Goal: Entertainment & Leisure: Browse casually

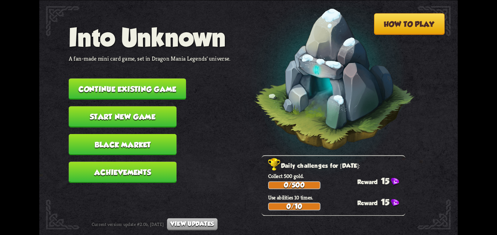
click at [97, 84] on button "Continue existing game" at bounding box center [127, 89] width 117 height 21
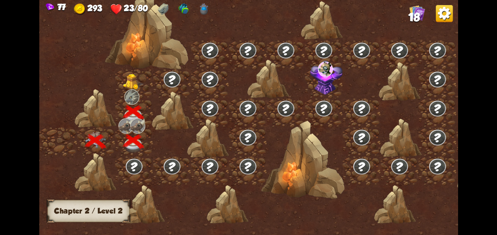
click at [132, 85] on img at bounding box center [133, 81] width 21 height 16
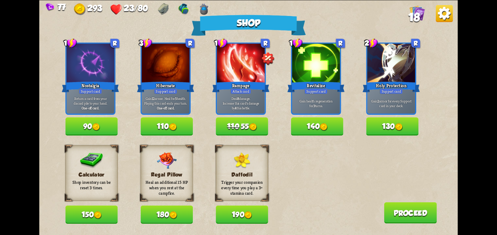
click at [163, 215] on button "180" at bounding box center [166, 215] width 52 height 18
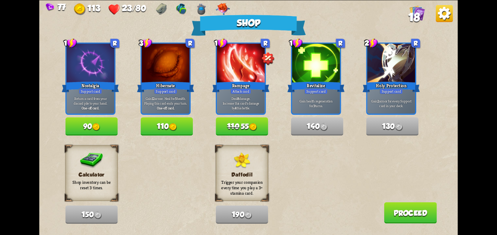
click at [187, 125] on button "110" at bounding box center [166, 126] width 52 height 18
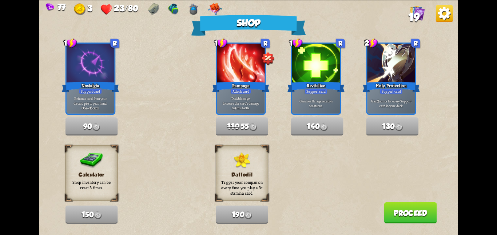
click at [386, 211] on button "Proceed" at bounding box center [410, 212] width 53 height 21
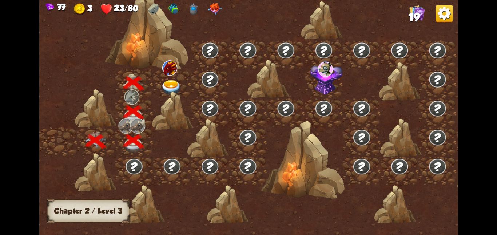
click at [173, 79] on div at bounding box center [172, 83] width 38 height 29
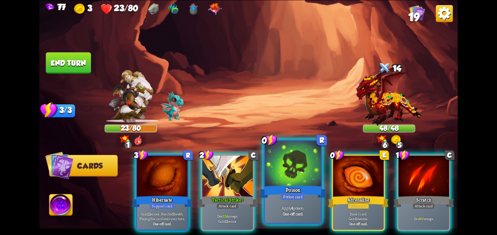
click at [306, 185] on div "Poison" at bounding box center [292, 191] width 67 height 15
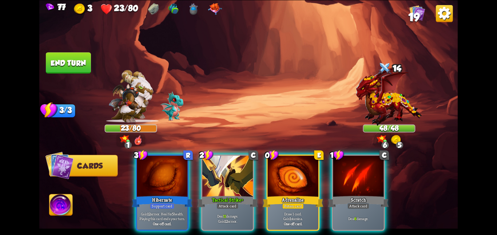
click at [306, 195] on div "Adrenaline" at bounding box center [293, 201] width 61 height 13
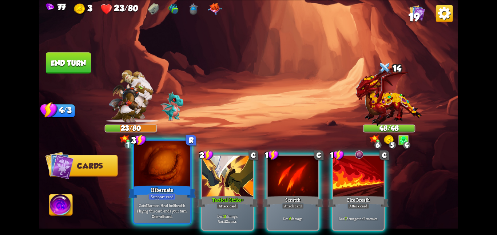
click at [167, 169] on div at bounding box center [162, 164] width 56 height 47
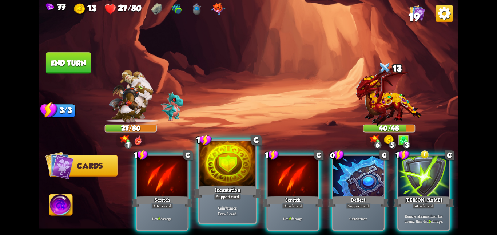
click at [228, 164] on div at bounding box center [227, 164] width 56 height 47
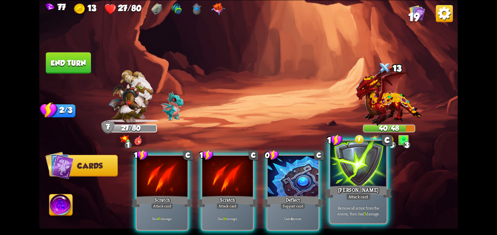
click at [335, 165] on div at bounding box center [358, 164] width 56 height 47
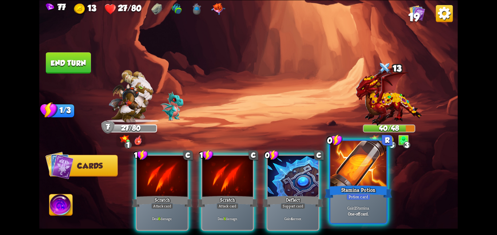
click at [331, 167] on div at bounding box center [358, 164] width 56 height 47
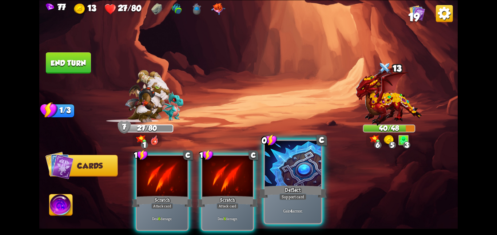
click at [295, 174] on div at bounding box center [293, 164] width 56 height 47
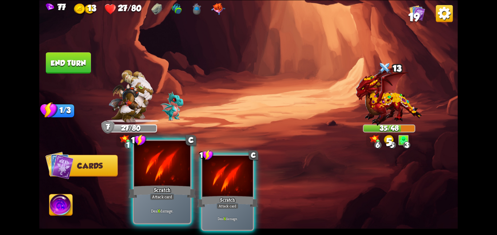
click at [154, 171] on div at bounding box center [162, 164] width 56 height 47
click at [154, 171] on div "1 C Scratch Attack card Deal 6 damage. 1 C Scratch Attack card Deal 6 damage." at bounding box center [290, 183] width 335 height 105
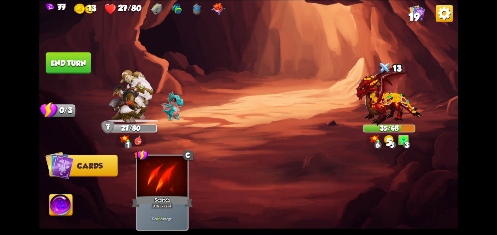
click at [154, 171] on div at bounding box center [162, 177] width 51 height 43
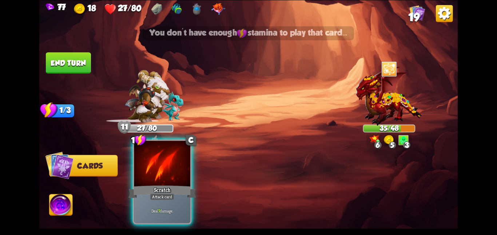
click at [159, 169] on div at bounding box center [162, 164] width 56 height 47
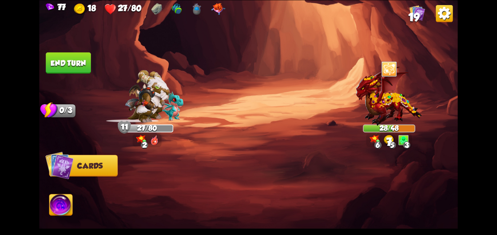
click at [75, 73] on img at bounding box center [248, 117] width 418 height 235
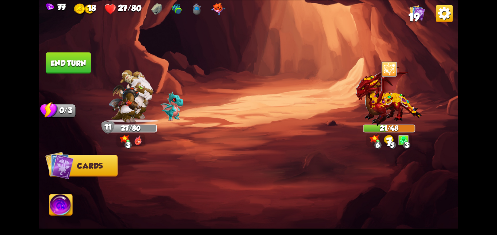
click at [79, 67] on button "End turn" at bounding box center [68, 62] width 45 height 21
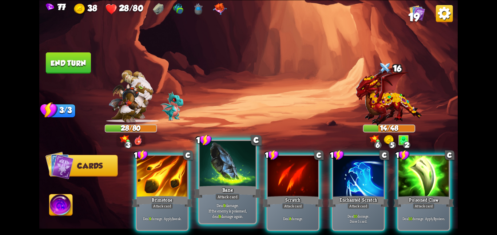
click at [249, 196] on div "Bane" at bounding box center [227, 191] width 67 height 15
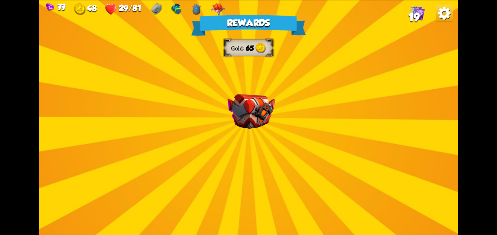
click at [247, 99] on img at bounding box center [250, 111] width 47 height 35
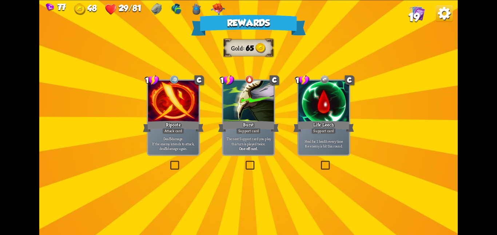
click at [183, 105] on div at bounding box center [173, 102] width 51 height 43
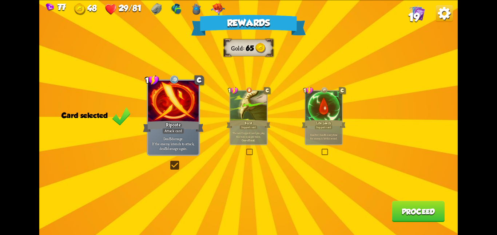
click at [417, 208] on button "Proceed" at bounding box center [418, 211] width 53 height 21
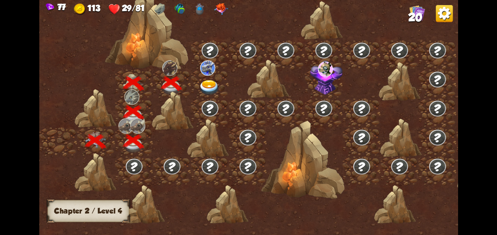
click at [222, 84] on div at bounding box center [210, 83] width 38 height 29
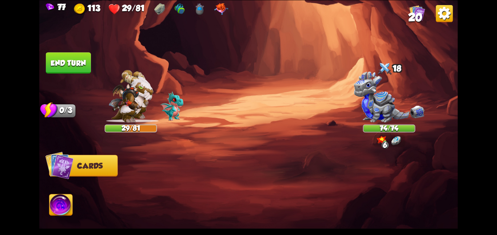
click at [373, 107] on img at bounding box center [388, 96] width 71 height 51
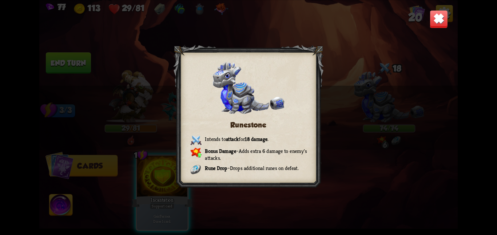
click at [435, 16] on img at bounding box center [438, 19] width 18 height 18
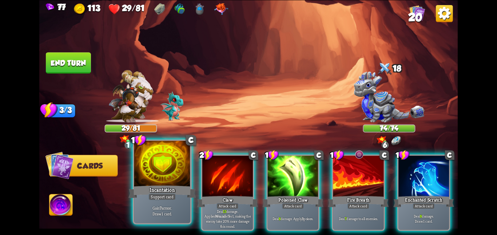
click at [168, 181] on div at bounding box center [162, 164] width 56 height 47
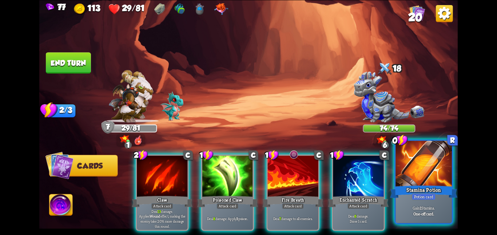
click at [404, 186] on div "Stamina Potion" at bounding box center [423, 191] width 67 height 15
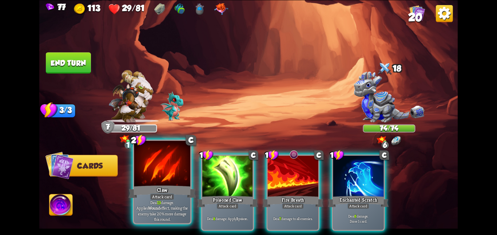
click at [150, 162] on div at bounding box center [162, 164] width 56 height 47
click at [150, 162] on div "2 C Claw Attack card Deal 13 damage. Applies Wound effect, making the enemy tak…" at bounding box center [290, 183] width 335 height 105
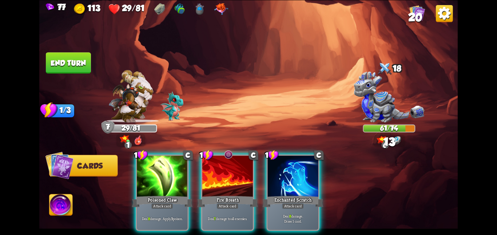
click at [150, 162] on div at bounding box center [162, 177] width 51 height 43
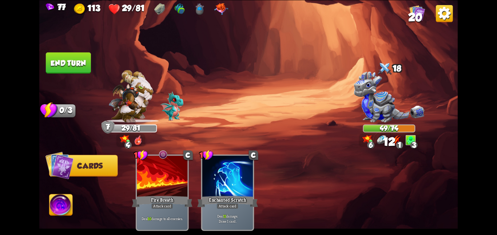
click at [76, 61] on button "End turn" at bounding box center [68, 62] width 45 height 21
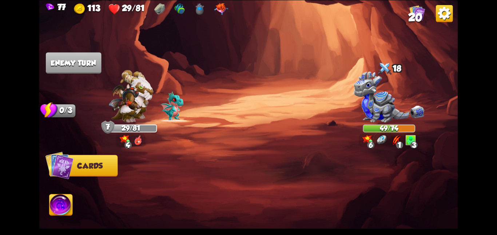
click at [237, 88] on img at bounding box center [248, 117] width 418 height 235
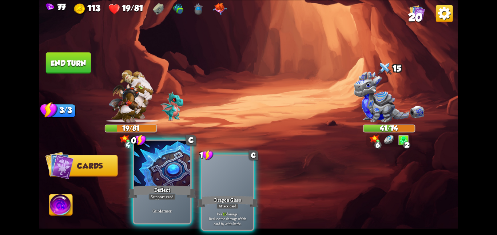
click at [180, 168] on div at bounding box center [162, 164] width 56 height 47
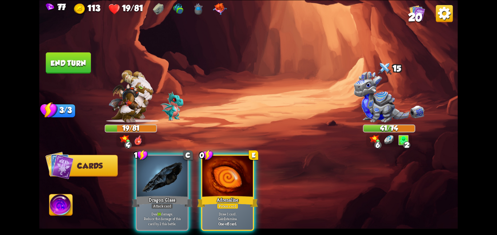
click at [180, 168] on div at bounding box center [162, 177] width 51 height 43
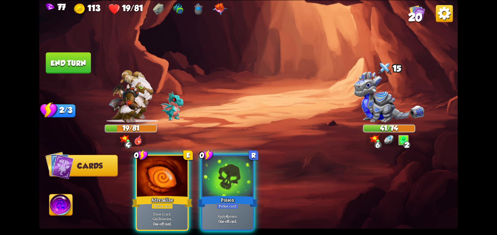
click at [180, 168] on div at bounding box center [162, 177] width 51 height 43
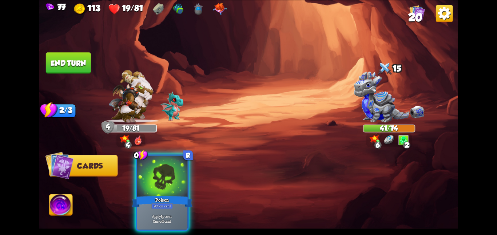
click at [180, 168] on div at bounding box center [162, 177] width 51 height 43
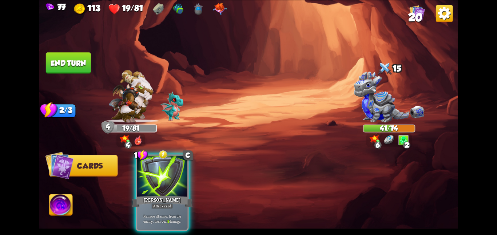
click at [180, 168] on div at bounding box center [162, 177] width 51 height 43
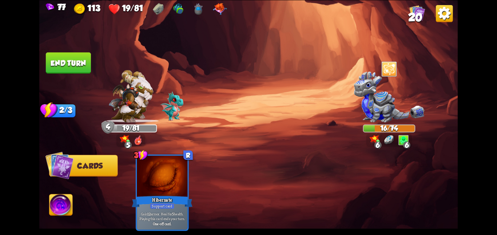
click at [74, 73] on img at bounding box center [248, 117] width 418 height 235
click at [81, 70] on button "End turn" at bounding box center [68, 62] width 45 height 21
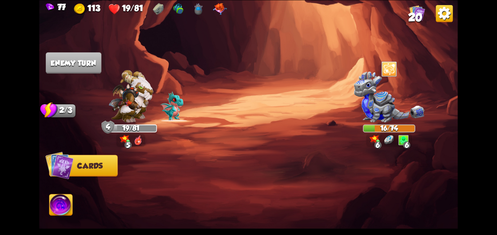
click at [64, 197] on img at bounding box center [60, 207] width 23 height 24
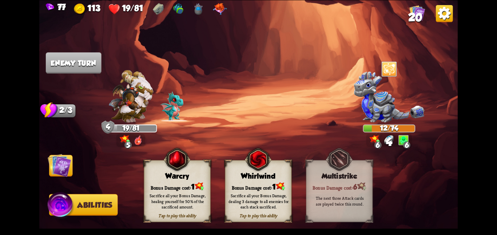
click at [277, 183] on img at bounding box center [280, 186] width 9 height 8
click at [73, 163] on span "Cards" at bounding box center [61, 166] width 25 height 8
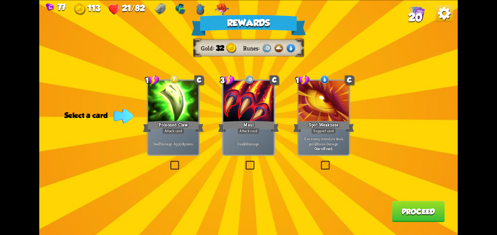
click at [165, 121] on div "Poisoned Claw" at bounding box center [173, 126] width 61 height 13
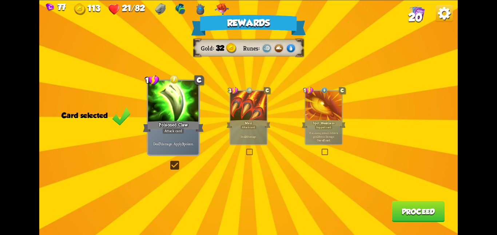
click at [416, 205] on button "Proceed" at bounding box center [418, 211] width 53 height 21
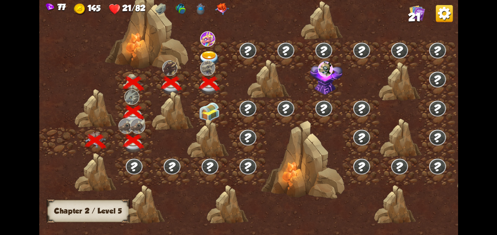
click at [213, 114] on img at bounding box center [209, 112] width 21 height 20
click at [197, 49] on div at bounding box center [210, 54] width 38 height 29
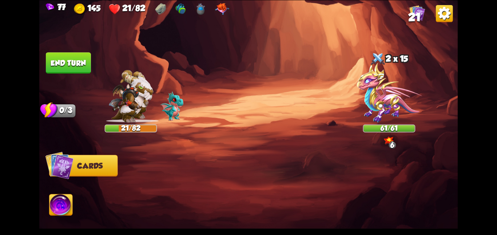
click at [404, 106] on img at bounding box center [388, 93] width 65 height 60
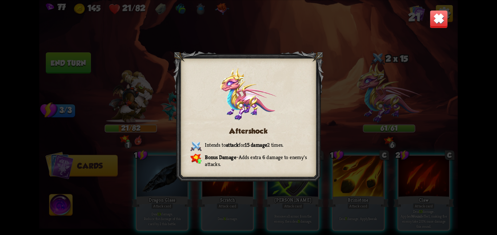
click at [433, 31] on div "Aftershock Intends to attack for 15 damage 2 times. Bonus Damage – Adds extra 6…" at bounding box center [248, 117] width 418 height 235
click at [438, 25] on img at bounding box center [438, 19] width 18 height 18
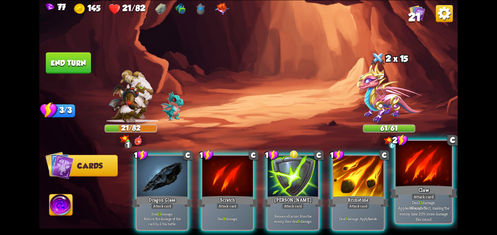
click at [408, 172] on div at bounding box center [423, 164] width 56 height 47
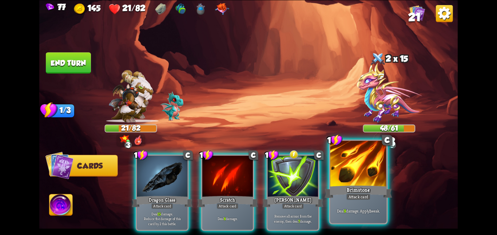
click at [360, 183] on div at bounding box center [358, 164] width 56 height 47
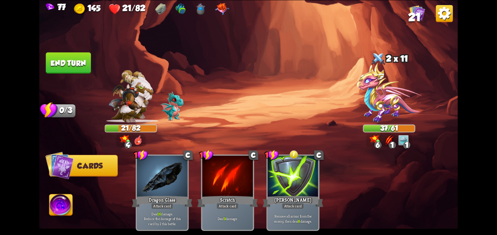
click at [66, 59] on button "End turn" at bounding box center [68, 62] width 45 height 21
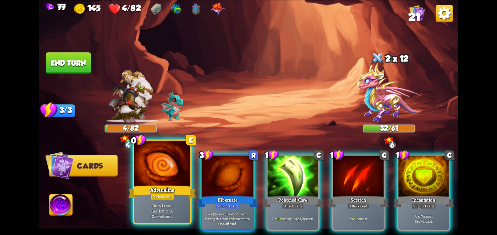
click at [139, 178] on div at bounding box center [162, 164] width 56 height 47
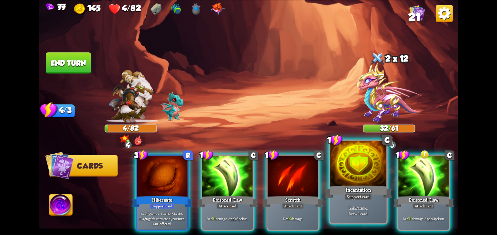
click at [365, 157] on div at bounding box center [358, 164] width 56 height 47
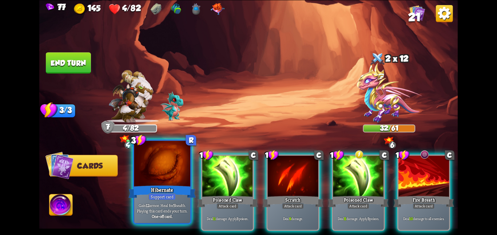
click at [165, 159] on div at bounding box center [162, 164] width 56 height 47
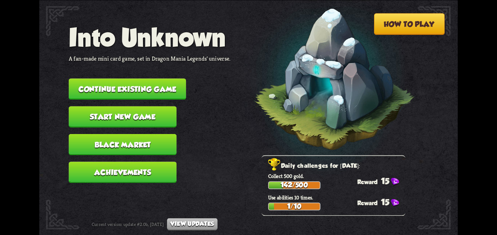
click at [105, 79] on button "Continue existing game" at bounding box center [127, 89] width 117 height 21
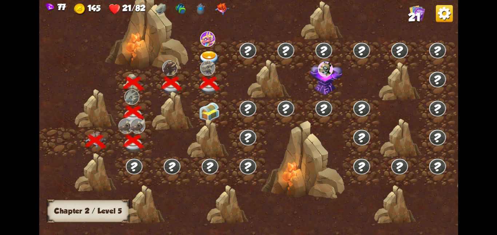
click at [201, 110] on img at bounding box center [209, 112] width 21 height 20
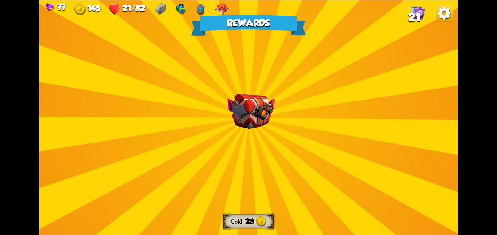
click at [248, 101] on img at bounding box center [250, 111] width 47 height 35
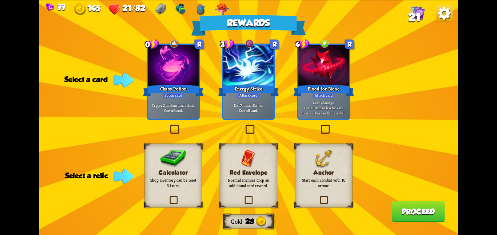
click at [186, 163] on div "Calculator Shop inventory can be reset 3 times." at bounding box center [172, 176] width 57 height 64
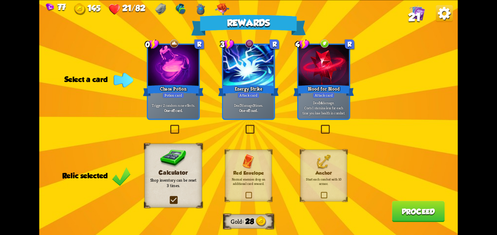
click at [173, 63] on div at bounding box center [173, 66] width 51 height 43
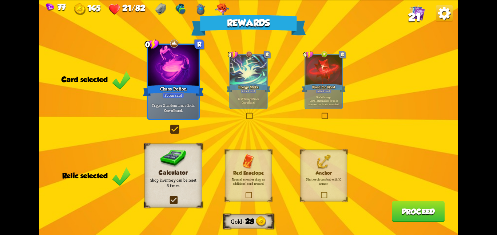
click at [405, 215] on button "Proceed" at bounding box center [418, 211] width 53 height 21
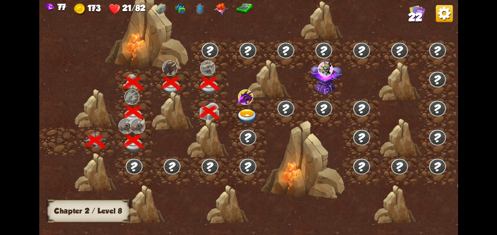
click at [243, 107] on div at bounding box center [248, 112] width 38 height 29
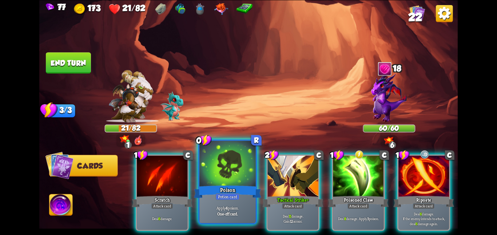
click at [229, 187] on div "Poison" at bounding box center [227, 191] width 67 height 15
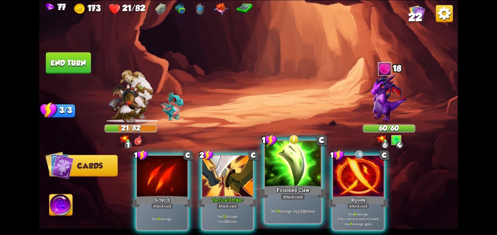
click at [279, 171] on div at bounding box center [293, 164] width 56 height 47
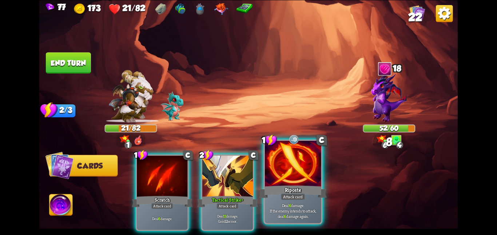
click at [279, 171] on div at bounding box center [293, 164] width 56 height 47
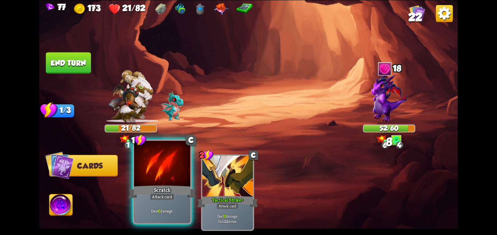
click at [170, 171] on div at bounding box center [162, 164] width 56 height 47
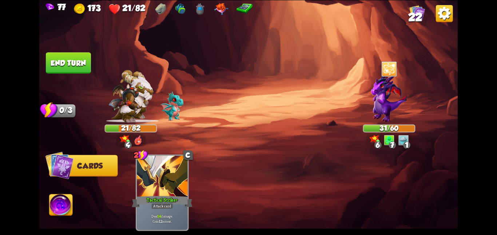
click at [80, 63] on button "End turn" at bounding box center [68, 63] width 46 height 22
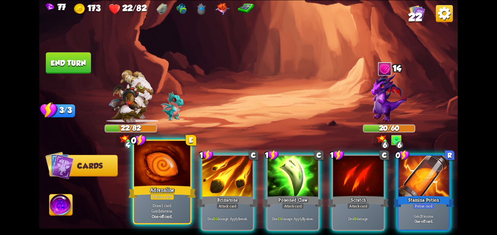
click at [155, 172] on div at bounding box center [162, 164] width 56 height 47
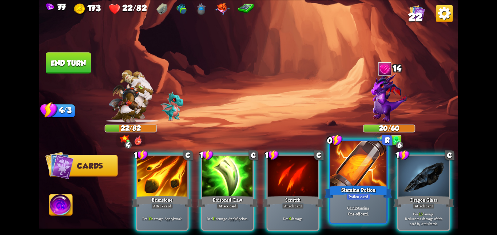
click at [334, 156] on div at bounding box center [358, 164] width 56 height 47
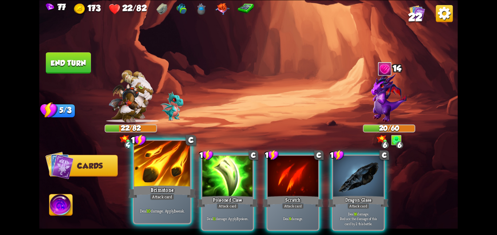
click at [165, 183] on div at bounding box center [162, 164] width 56 height 47
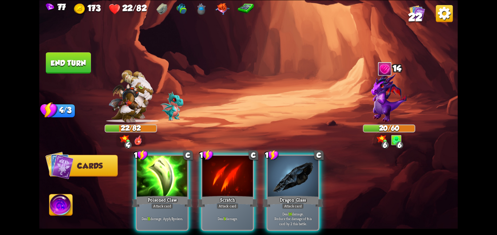
click at [165, 183] on div at bounding box center [162, 177] width 51 height 43
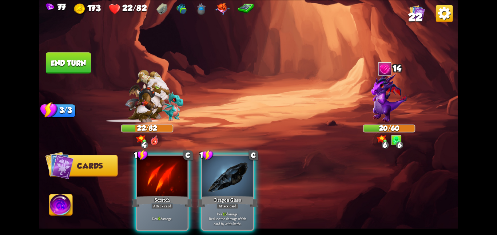
click at [165, 183] on div "1 C Scratch Attack card Deal 9 damage. 1 C Dragon Glass Attack card Deal 16 dam…" at bounding box center [290, 183] width 335 height 105
click at [165, 183] on div at bounding box center [162, 177] width 51 height 43
click at [165, 183] on div "1 C Scratch Attack card Deal 9 damage. 1 C Dragon Glass Attack card Deal 16 dam…" at bounding box center [290, 183] width 335 height 105
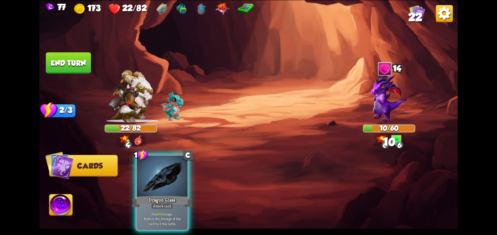
click at [165, 183] on div at bounding box center [162, 177] width 51 height 43
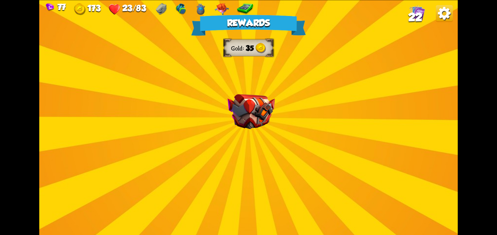
click at [256, 136] on div "Rewards Gold 35 Select a card 0 C Deflect Support card Gain 4 armor. 1 C Incant…" at bounding box center [248, 117] width 418 height 235
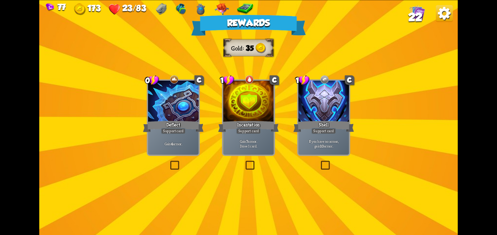
click at [241, 130] on div "Support card" at bounding box center [248, 131] width 25 height 6
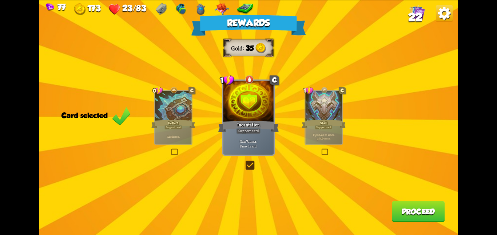
click at [419, 218] on button "Proceed" at bounding box center [418, 211] width 53 height 21
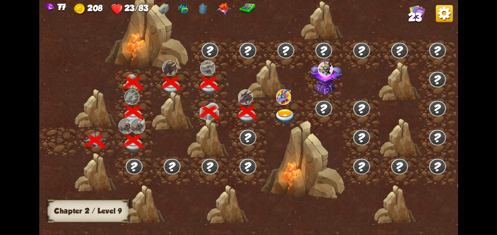
click at [283, 112] on img at bounding box center [285, 116] width 21 height 15
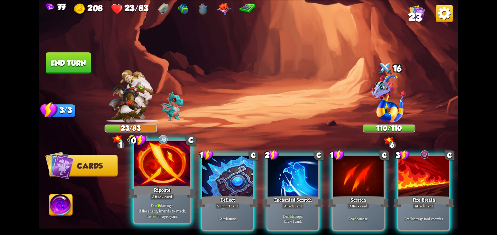
click at [170, 171] on div at bounding box center [162, 164] width 56 height 47
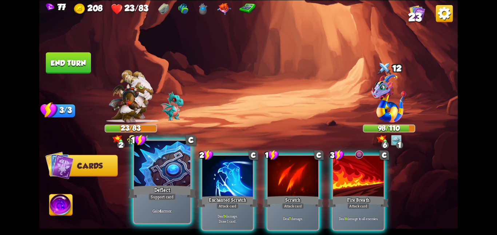
click at [153, 175] on div at bounding box center [162, 164] width 56 height 47
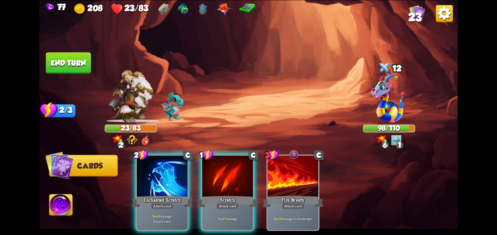
click at [153, 175] on div at bounding box center [162, 177] width 51 height 43
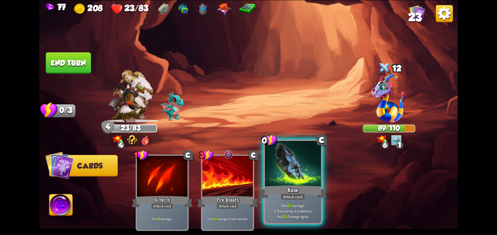
click at [281, 176] on div at bounding box center [293, 164] width 56 height 47
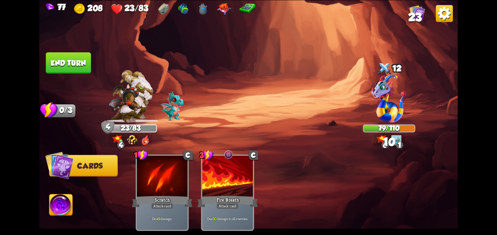
click at [72, 58] on button "End turn" at bounding box center [67, 62] width 45 height 21
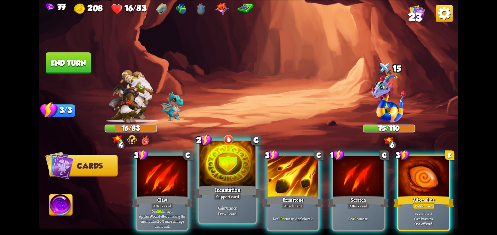
click at [245, 178] on div at bounding box center [227, 164] width 56 height 47
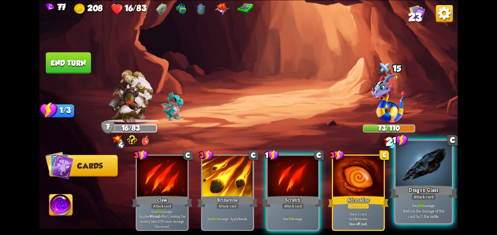
click at [410, 166] on div at bounding box center [423, 164] width 56 height 47
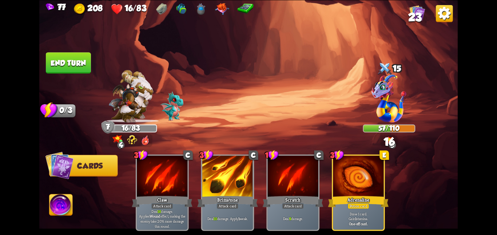
click at [68, 69] on button "End turn" at bounding box center [68, 62] width 46 height 21
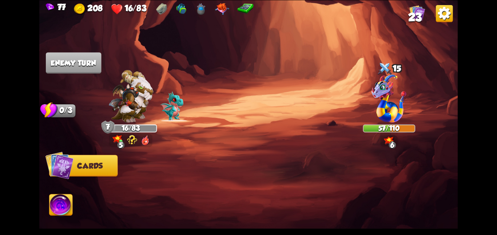
click at [220, 57] on img at bounding box center [248, 117] width 418 height 235
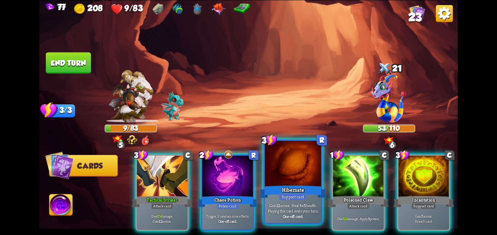
click at [296, 183] on div at bounding box center [293, 164] width 56 height 47
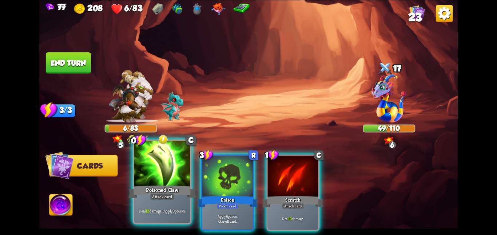
click at [167, 171] on div at bounding box center [162, 164] width 56 height 47
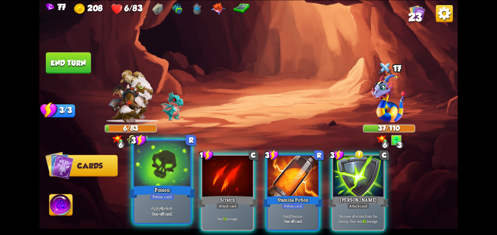
click at [159, 167] on div at bounding box center [162, 164] width 56 height 47
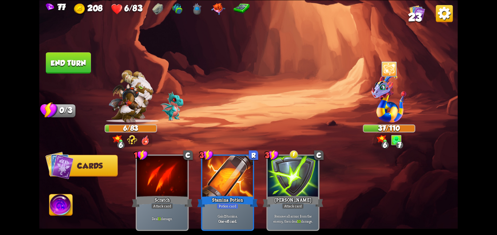
click at [58, 60] on button "End turn" at bounding box center [68, 62] width 45 height 21
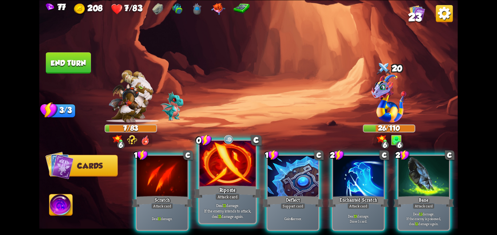
click at [221, 179] on div at bounding box center [227, 164] width 56 height 47
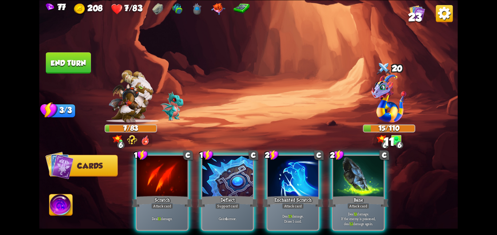
click at [221, 179] on div at bounding box center [227, 177] width 51 height 43
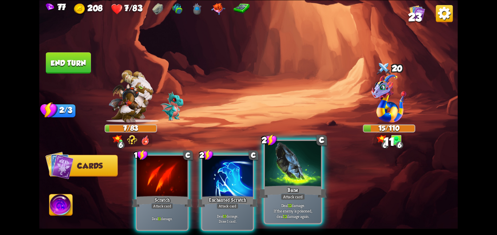
click at [301, 175] on div at bounding box center [293, 164] width 56 height 47
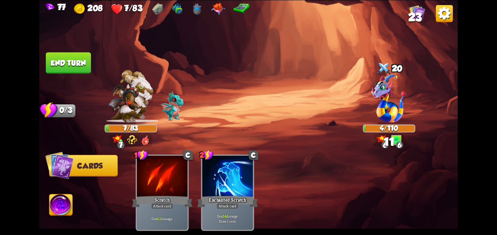
click at [63, 55] on button "End turn" at bounding box center [68, 62] width 45 height 21
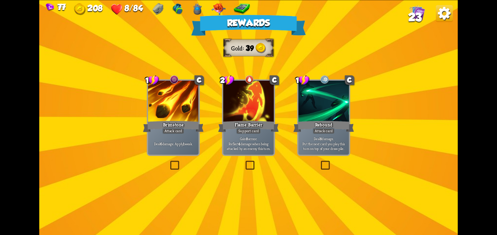
click at [185, 118] on div at bounding box center [173, 102] width 51 height 43
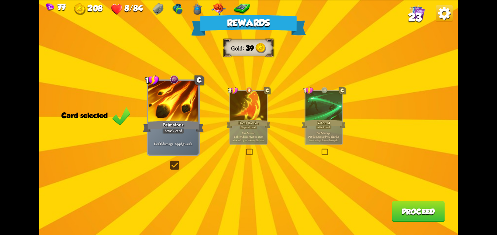
click at [419, 214] on button "Proceed" at bounding box center [418, 211] width 53 height 21
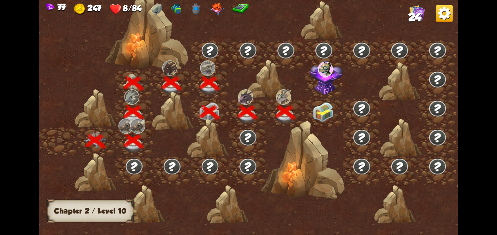
click at [326, 112] on img at bounding box center [322, 112] width 21 height 20
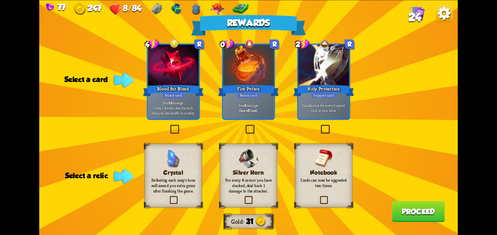
click at [324, 189] on div "Notebook Cards can now be upgraded two times." at bounding box center [323, 176] width 57 height 64
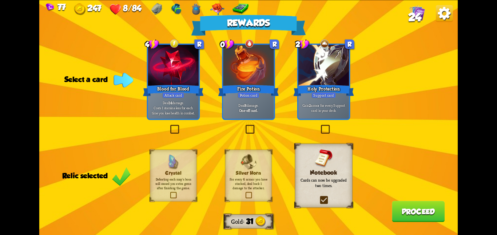
click at [246, 77] on div at bounding box center [248, 66] width 51 height 43
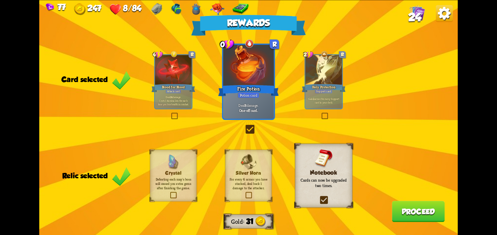
click at [396, 211] on button "Proceed" at bounding box center [418, 211] width 53 height 21
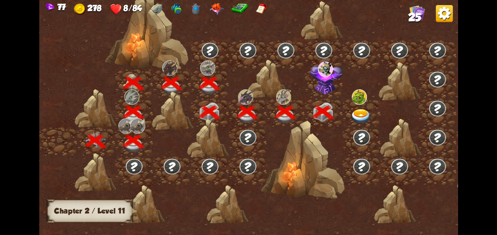
scroll to position [0, 111]
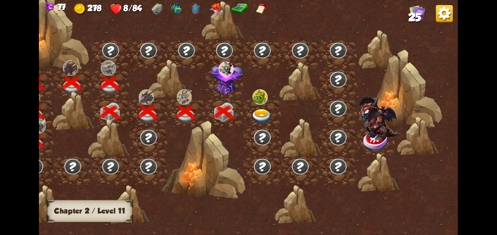
click at [223, 91] on img at bounding box center [227, 77] width 33 height 35
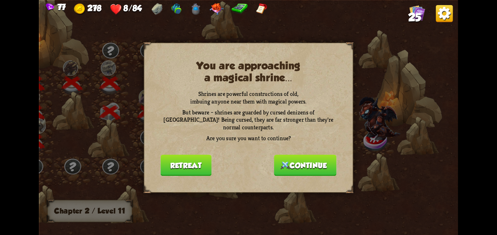
click at [284, 161] on img at bounding box center [284, 165] width 9 height 8
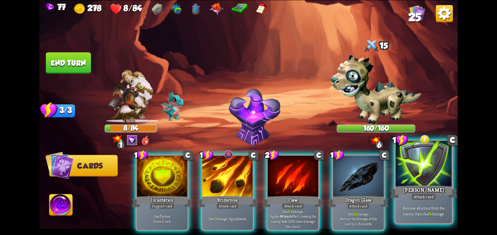
click at [434, 174] on div at bounding box center [423, 164] width 56 height 47
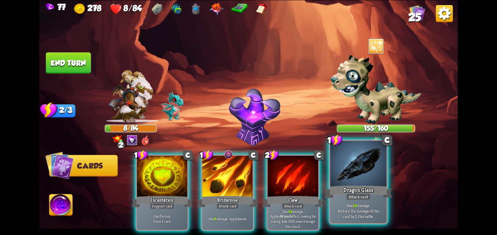
click at [341, 177] on div at bounding box center [358, 164] width 56 height 47
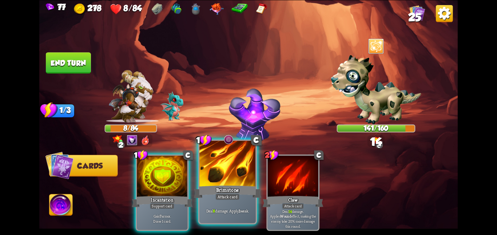
click at [223, 181] on div at bounding box center [227, 164] width 56 height 47
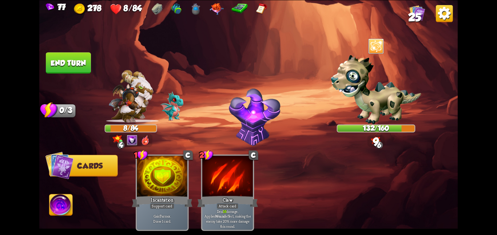
click at [78, 57] on button "End turn" at bounding box center [68, 63] width 46 height 22
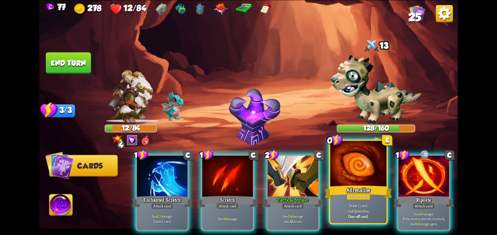
click at [350, 172] on div at bounding box center [358, 164] width 56 height 47
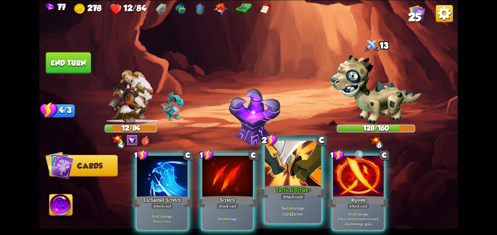
click at [302, 180] on div at bounding box center [293, 164] width 56 height 47
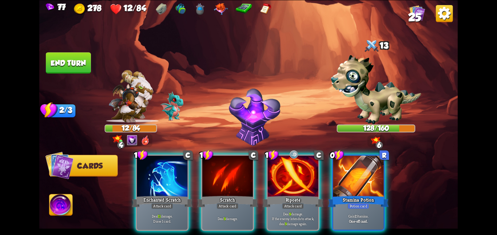
click at [302, 180] on div at bounding box center [293, 177] width 51 height 43
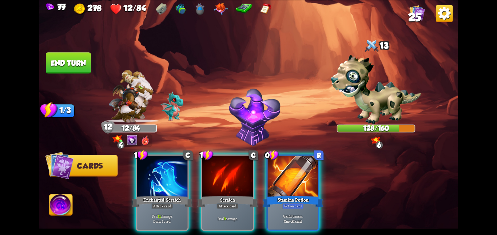
click at [302, 180] on div at bounding box center [293, 177] width 51 height 43
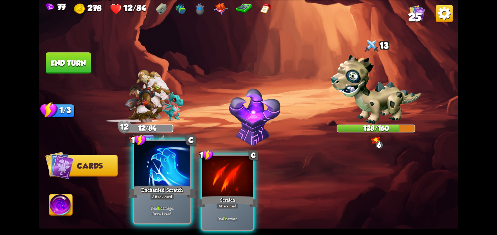
click at [135, 165] on div at bounding box center [162, 164] width 56 height 47
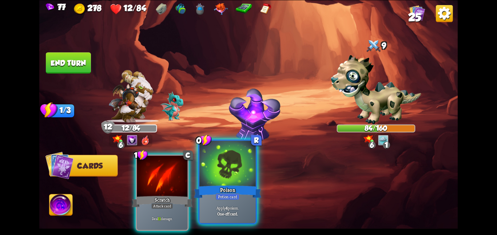
click at [230, 175] on div at bounding box center [227, 164] width 56 height 47
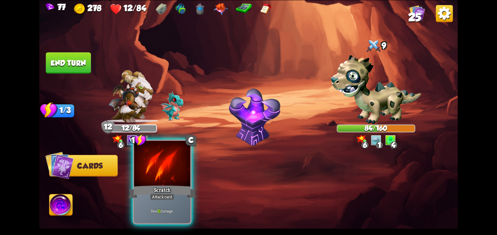
click at [155, 183] on div at bounding box center [162, 164] width 56 height 47
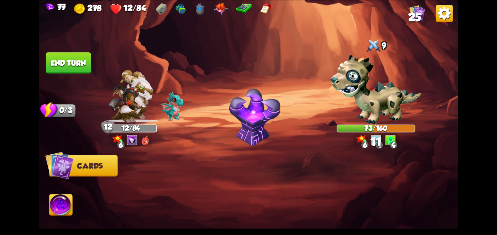
click at [69, 59] on button "End turn" at bounding box center [68, 63] width 46 height 22
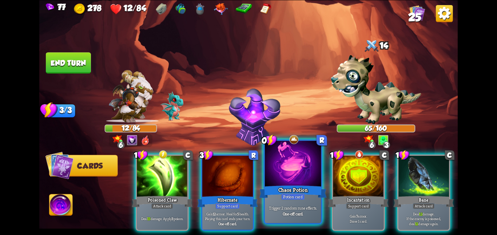
click at [309, 164] on div at bounding box center [293, 164] width 56 height 47
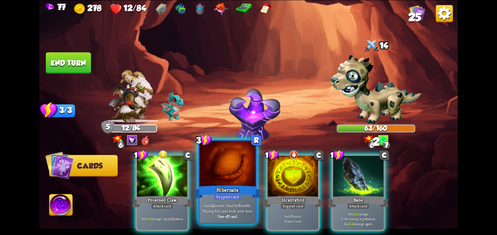
click at [233, 175] on div at bounding box center [227, 164] width 56 height 47
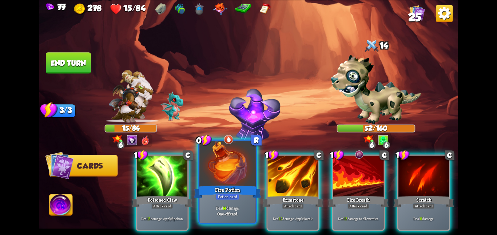
click at [220, 175] on div at bounding box center [227, 164] width 56 height 47
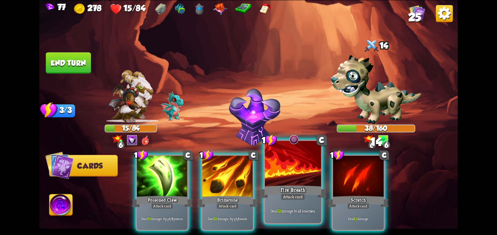
click at [291, 161] on div at bounding box center [293, 164] width 56 height 47
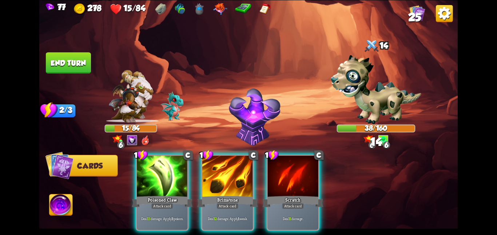
click at [291, 161] on div at bounding box center [293, 177] width 51 height 43
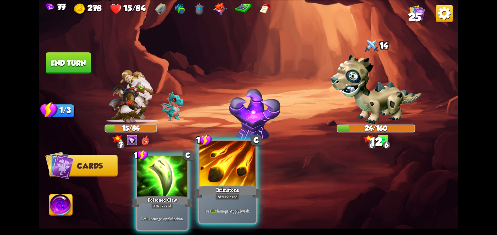
click at [239, 169] on div at bounding box center [227, 164] width 56 height 47
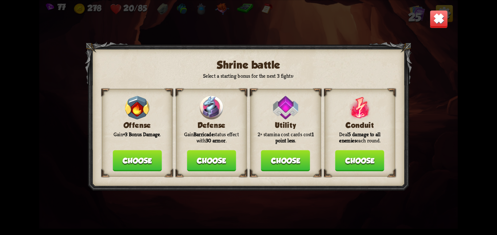
click at [141, 160] on button "Choose" at bounding box center [137, 160] width 49 height 21
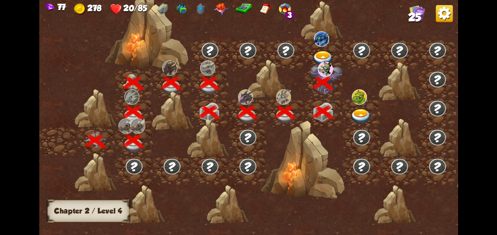
click at [348, 107] on div at bounding box center [362, 112] width 38 height 29
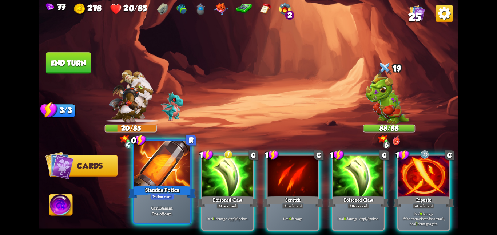
click at [178, 182] on div at bounding box center [162, 164] width 56 height 47
click at [202, 182] on div at bounding box center [227, 177] width 51 height 43
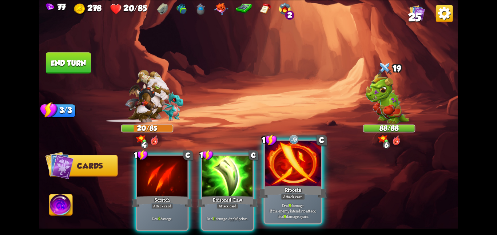
click at [277, 166] on div at bounding box center [293, 164] width 56 height 47
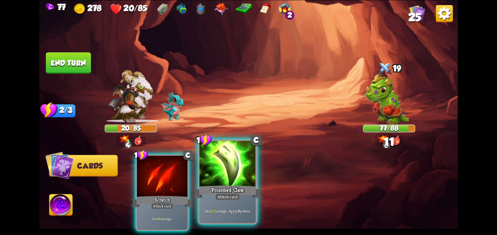
click at [230, 181] on div at bounding box center [227, 164] width 56 height 47
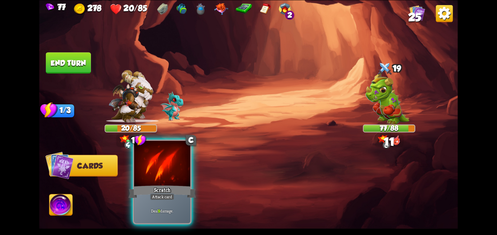
click at [184, 179] on div at bounding box center [162, 164] width 56 height 47
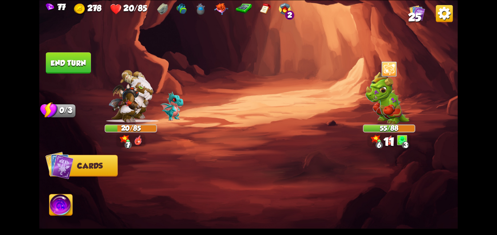
click at [89, 70] on button "End turn" at bounding box center [68, 62] width 45 height 21
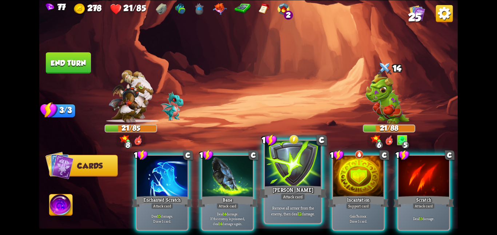
click at [301, 187] on div "[PERSON_NAME]" at bounding box center [292, 191] width 67 height 15
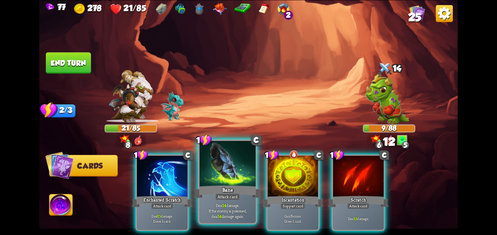
click at [215, 205] on p "Deal 14 damage. If the enemy is poisoned, deal 14 damage again." at bounding box center [227, 211] width 53 height 17
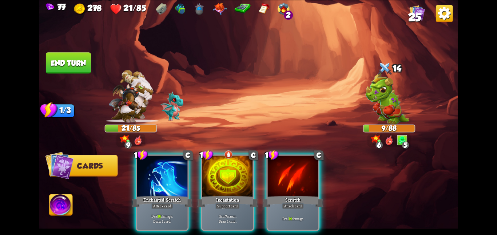
click at [62, 58] on button "End turn" at bounding box center [67, 62] width 45 height 21
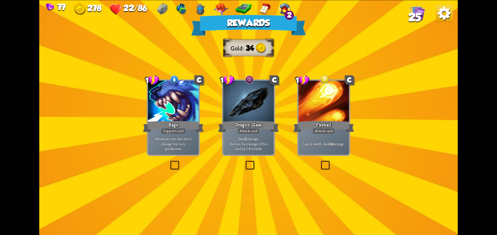
click at [272, 140] on div "Deal 12 damage. Reduce the damage of this card by 2 this battle." at bounding box center [248, 144] width 51 height 22
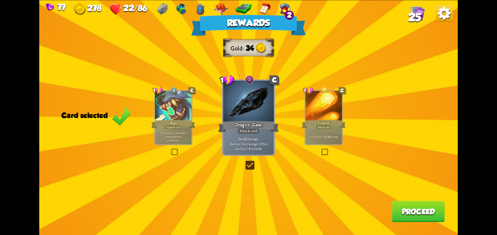
click at [412, 221] on button "Proceed" at bounding box center [418, 211] width 53 height 21
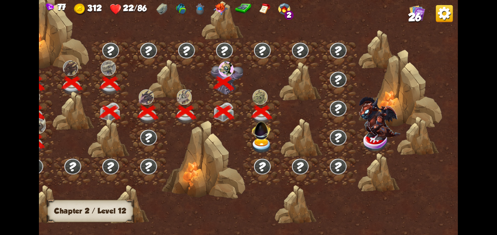
click at [266, 135] on img at bounding box center [261, 129] width 22 height 22
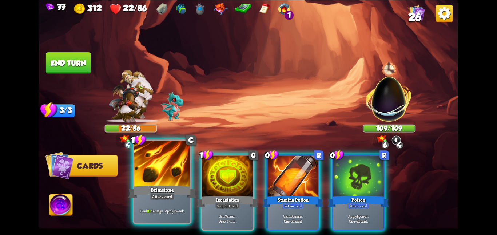
click at [173, 174] on div at bounding box center [162, 164] width 56 height 47
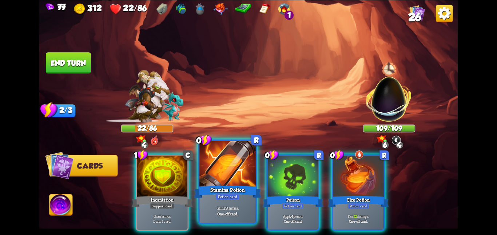
click at [216, 171] on div at bounding box center [227, 164] width 56 height 47
click at [216, 171] on div "1 C Incantation Support card Gain 7 armor. Draw 1 card. 0 R Stamina Potion Poti…" at bounding box center [290, 183] width 335 height 105
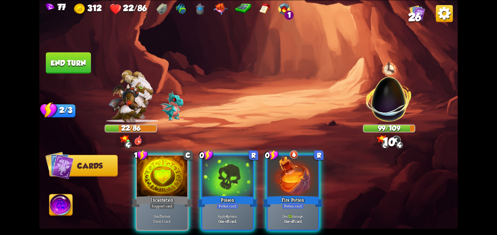
click at [216, 171] on div at bounding box center [227, 177] width 51 height 43
click at [216, 171] on div "1 C Incantation Support card Gain 7 armor. Draw 1 card. 0 R Poison Potion card …" at bounding box center [290, 183] width 335 height 105
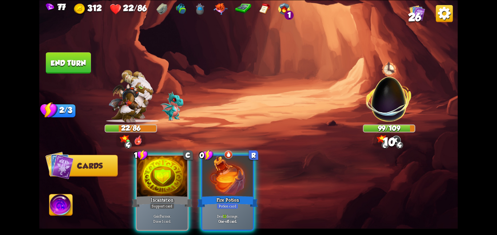
click at [216, 171] on div at bounding box center [227, 177] width 51 height 43
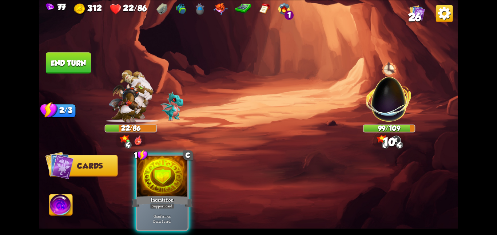
click at [216, 171] on div "1 C Incantation Support card Gain 7 armor. Draw 1 card." at bounding box center [290, 183] width 335 height 105
click at [201, 171] on div "1 C Incantation Support card Gain 7 armor. Draw 1 card." at bounding box center [290, 183] width 335 height 105
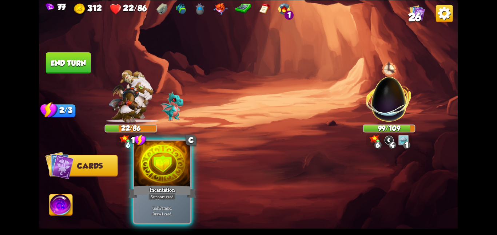
click at [162, 181] on div at bounding box center [162, 164] width 56 height 47
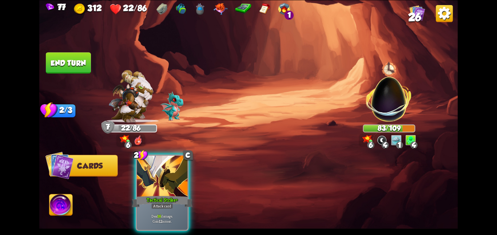
click at [172, 175] on div at bounding box center [162, 177] width 51 height 43
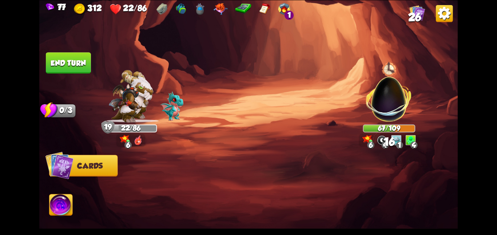
click at [71, 56] on button "End turn" at bounding box center [67, 62] width 45 height 21
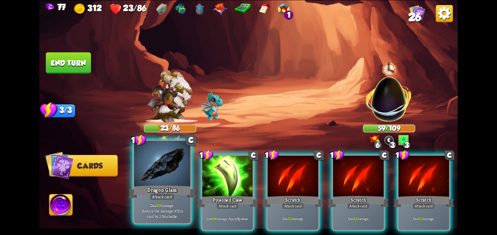
click at [162, 183] on div at bounding box center [162, 164] width 56 height 47
click at [202, 183] on div at bounding box center [227, 177] width 51 height 43
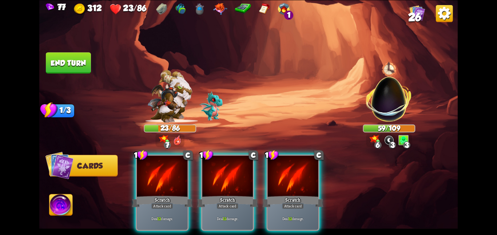
click at [162, 183] on div at bounding box center [162, 177] width 51 height 43
click at [162, 183] on div "1 C Scratch Attack card Deal 12 damage. 1 C Scratch Attack card Deal 12 damage.…" at bounding box center [290, 183] width 335 height 105
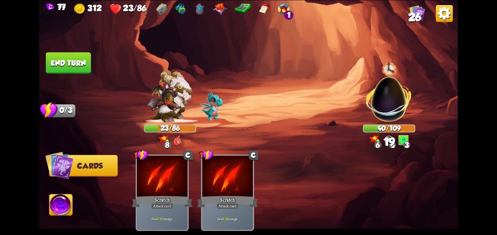
click at [63, 57] on button "End turn" at bounding box center [68, 63] width 46 height 22
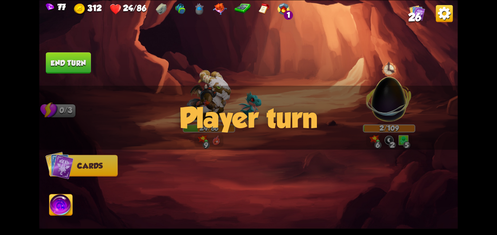
click at [69, 58] on button "End turn" at bounding box center [68, 62] width 45 height 21
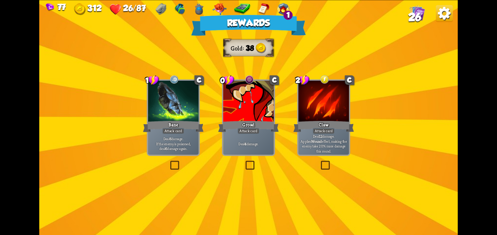
click at [195, 113] on div at bounding box center [173, 102] width 51 height 43
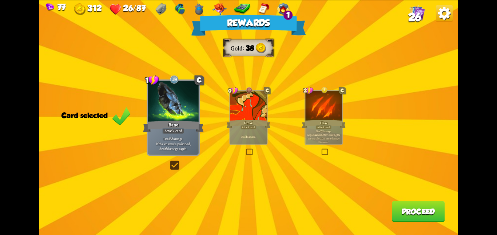
click at [404, 207] on button "Proceed" at bounding box center [418, 211] width 53 height 21
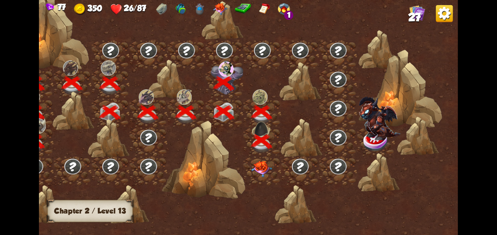
click at [268, 178] on div at bounding box center [262, 170] width 38 height 29
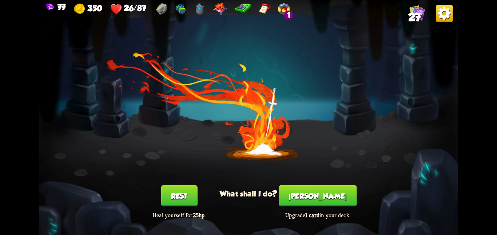
click at [180, 199] on button "Rest" at bounding box center [179, 195] width 36 height 21
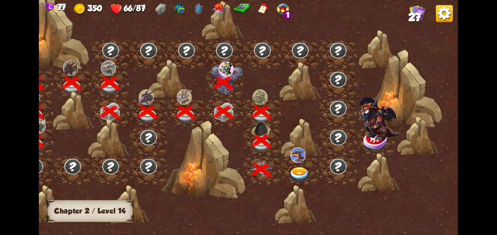
click at [299, 165] on div at bounding box center [300, 170] width 38 height 29
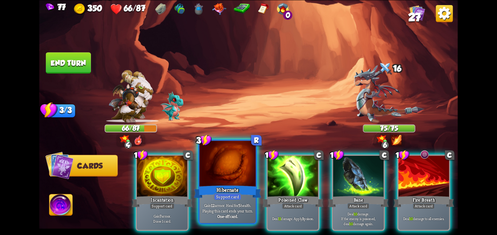
click at [212, 180] on div at bounding box center [227, 164] width 56 height 47
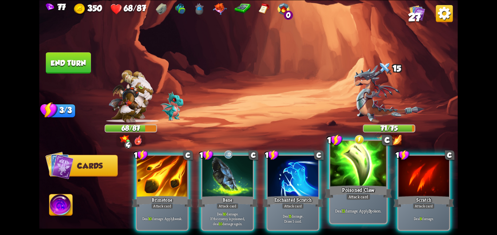
click at [344, 200] on div "Deal 11 damage. Apply 3 poison." at bounding box center [358, 211] width 56 height 24
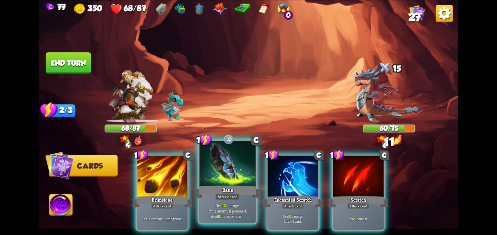
click at [223, 178] on div at bounding box center [227, 164] width 56 height 47
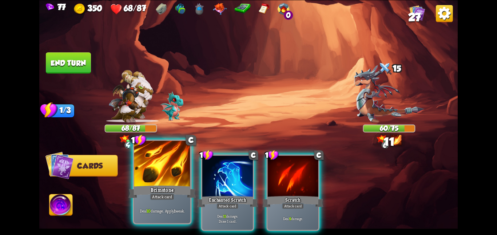
click at [178, 173] on div at bounding box center [162, 164] width 56 height 47
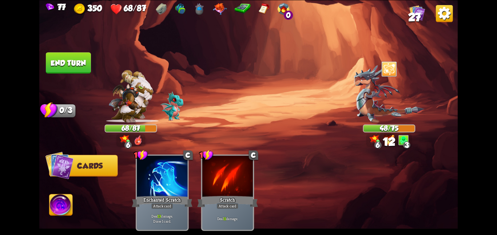
click at [57, 63] on button "End turn" at bounding box center [68, 63] width 46 height 22
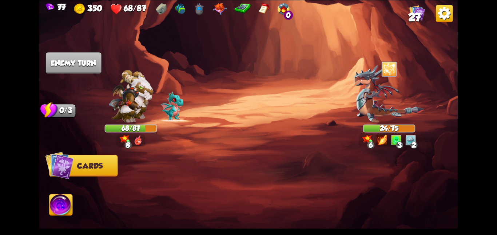
click at [57, 205] on img at bounding box center [60, 207] width 23 height 24
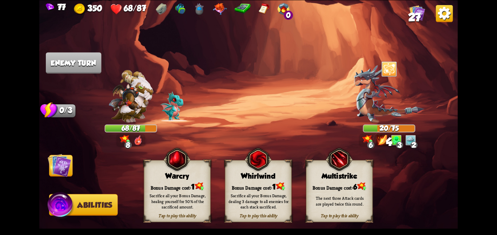
click at [266, 179] on div "Tap to play this ability Whirlwind Bonus Damage cost: 1 Sacrifice all your Bonu…" at bounding box center [258, 191] width 67 height 62
click at [65, 176] on img at bounding box center [60, 165] width 24 height 24
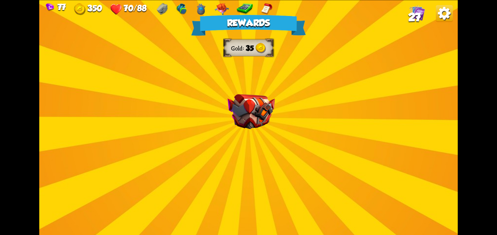
click at [258, 127] on div "Rewards Gold 35 Select a card 1 C Fire Breath Attack card Deal 6 damage to all …" at bounding box center [248, 117] width 418 height 235
click at [258, 127] on img at bounding box center [250, 111] width 47 height 35
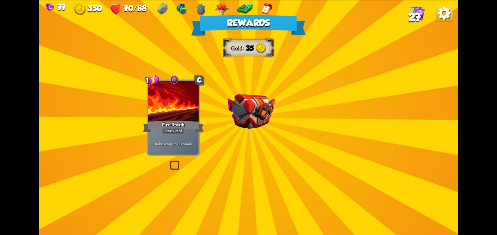
click at [258, 127] on img at bounding box center [250, 111] width 47 height 35
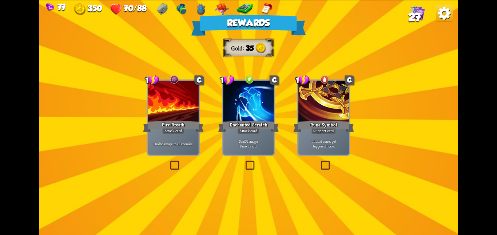
click at [238, 119] on div at bounding box center [248, 102] width 51 height 43
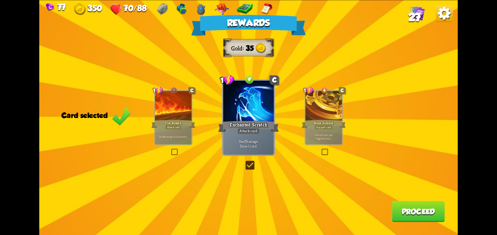
click at [424, 205] on button "Proceed" at bounding box center [418, 211] width 53 height 21
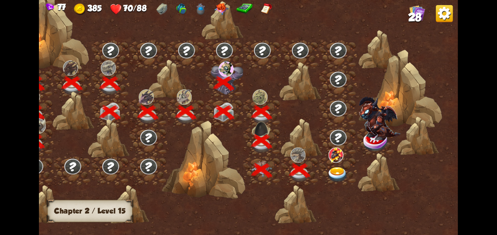
click at [342, 166] on div at bounding box center [338, 170] width 38 height 29
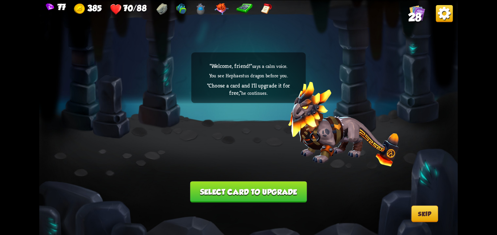
click at [290, 194] on button "Select card to upgrade" at bounding box center [248, 191] width 117 height 21
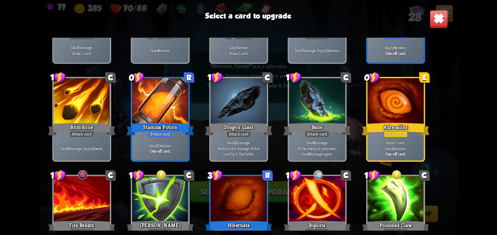
scroll to position [199, 0]
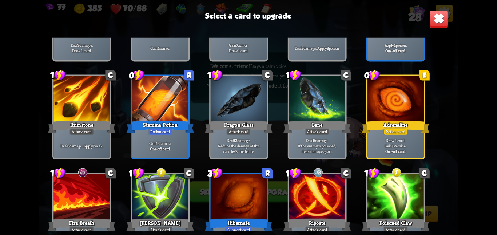
click at [373, 144] on p "Draw 1 card. Gain 1 stamina." at bounding box center [395, 142] width 53 height 11
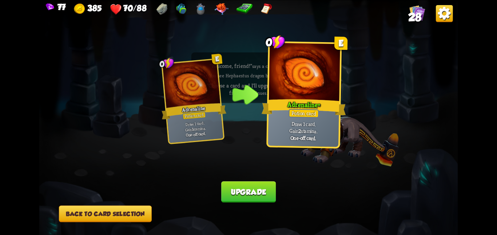
click at [247, 189] on button "Upgrade" at bounding box center [248, 191] width 55 height 21
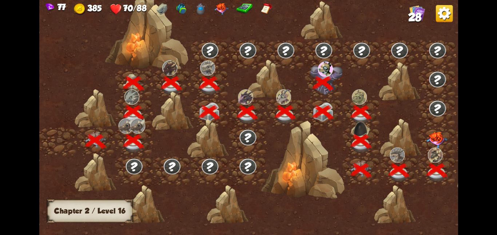
scroll to position [0, 111]
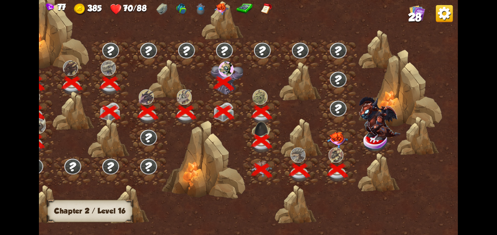
click at [327, 134] on img at bounding box center [337, 140] width 21 height 16
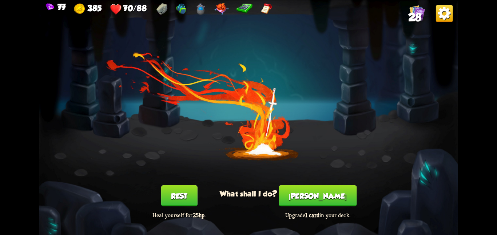
click at [303, 194] on button "[PERSON_NAME]" at bounding box center [318, 195] width 78 height 21
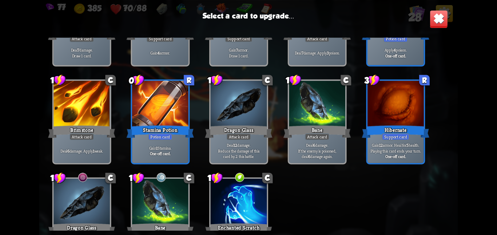
scroll to position [213, 0]
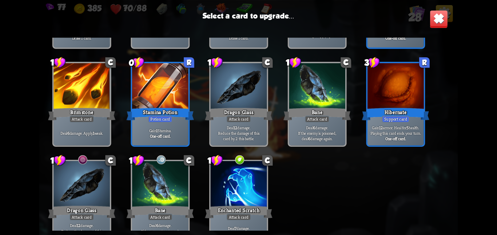
click at [403, 124] on div "Gain 12 armor. Heal for 5 health. Playing this card ends your turn. One-off car…" at bounding box center [395, 133] width 56 height 24
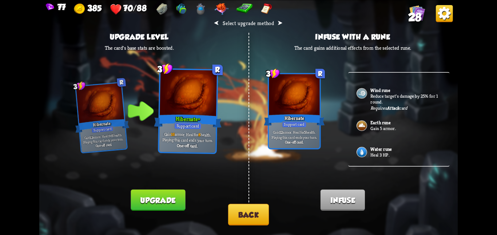
scroll to position [233, 0]
click at [161, 200] on button "Upgrade" at bounding box center [158, 199] width 55 height 21
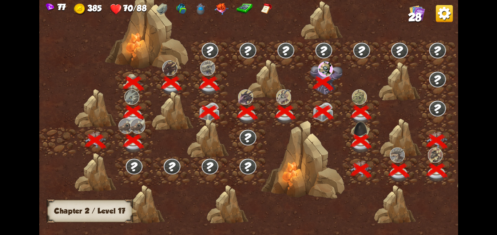
scroll to position [0, 111]
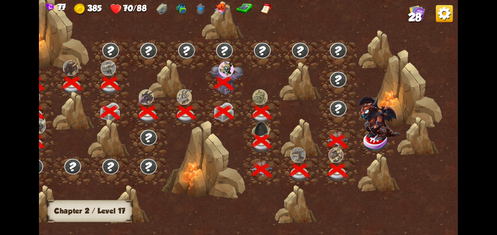
click at [369, 139] on img at bounding box center [380, 118] width 42 height 44
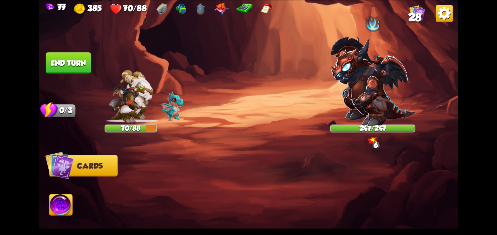
click at [372, 122] on img at bounding box center [372, 81] width 85 height 89
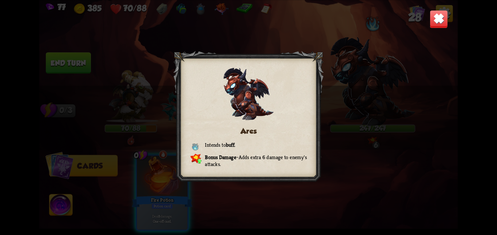
click at [443, 20] on img at bounding box center [438, 19] width 18 height 18
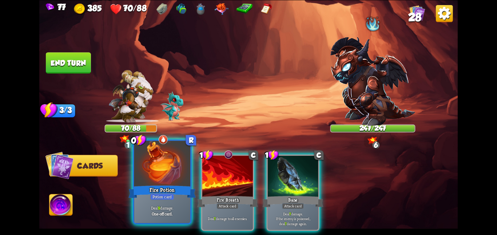
click at [177, 161] on div at bounding box center [162, 164] width 56 height 47
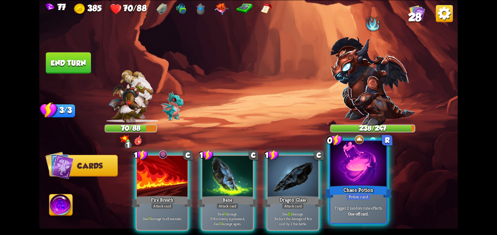
click at [340, 192] on div "Chaos Potion" at bounding box center [357, 191] width 67 height 15
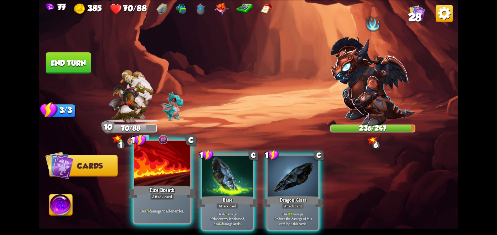
click at [159, 172] on div at bounding box center [162, 164] width 56 height 47
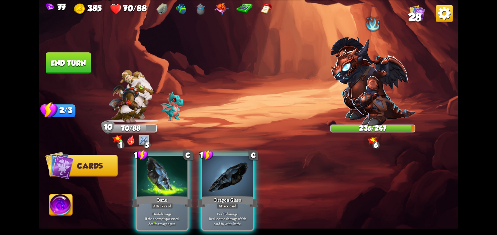
click at [159, 172] on div at bounding box center [162, 177] width 51 height 43
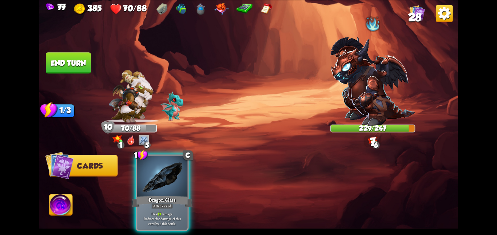
click at [159, 172] on div at bounding box center [162, 177] width 51 height 43
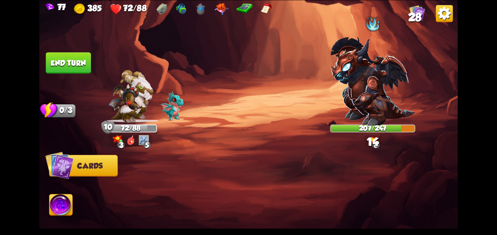
click at [86, 60] on button "End turn" at bounding box center [68, 62] width 45 height 21
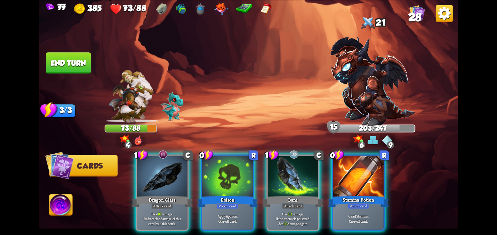
click at [353, 94] on div "Player turn" at bounding box center [248, 117] width 418 height 64
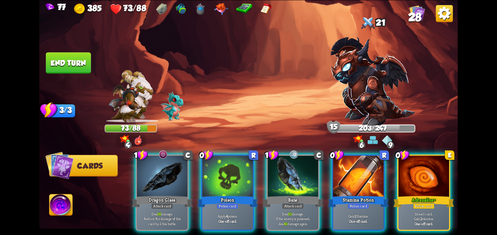
click at [353, 94] on img at bounding box center [372, 81] width 85 height 89
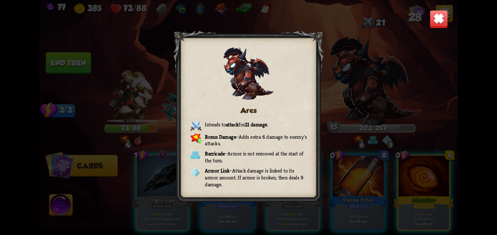
click at [441, 23] on img at bounding box center [438, 19] width 18 height 18
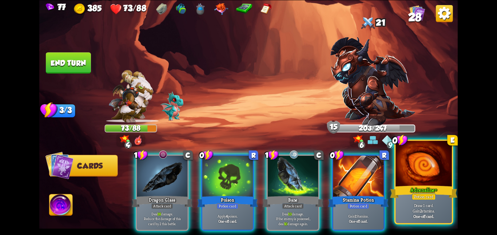
click at [413, 162] on div at bounding box center [423, 164] width 56 height 47
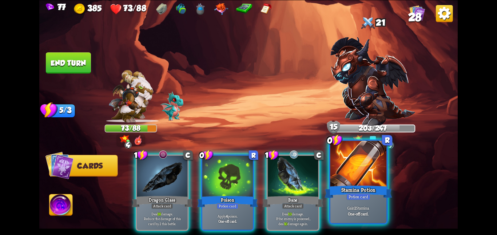
click at [376, 181] on div at bounding box center [358, 164] width 56 height 47
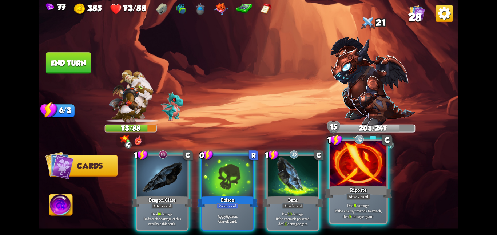
click at [364, 185] on div "Riposte" at bounding box center [357, 191] width 67 height 15
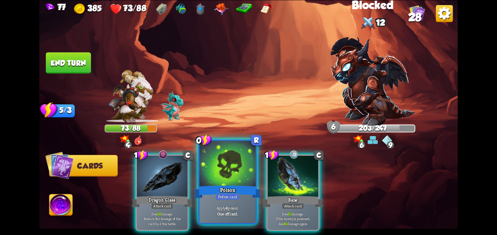
click at [251, 181] on div at bounding box center [227, 164] width 56 height 47
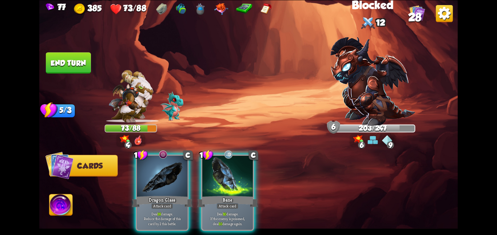
click at [251, 181] on div at bounding box center [227, 177] width 51 height 43
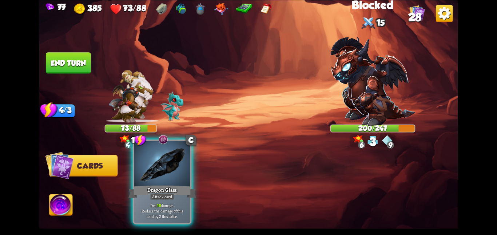
click at [169, 172] on div at bounding box center [162, 164] width 56 height 47
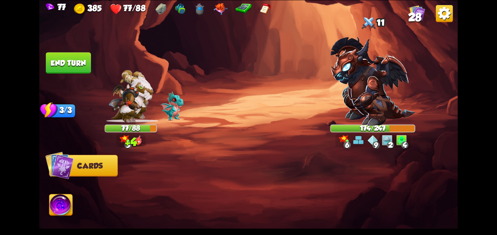
click at [68, 57] on button "End turn" at bounding box center [68, 63] width 46 height 22
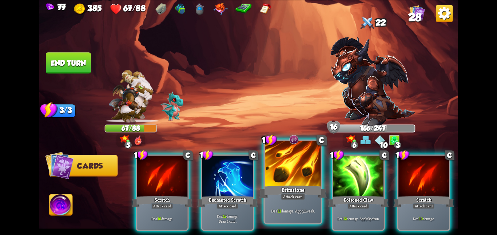
click at [303, 186] on div "Brimstone" at bounding box center [292, 191] width 67 height 15
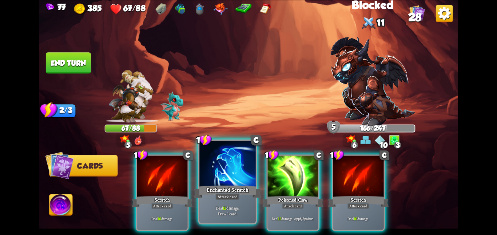
click at [244, 182] on div at bounding box center [227, 164] width 56 height 47
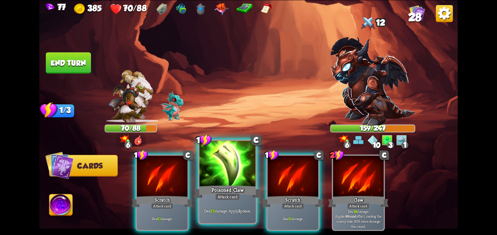
click at [213, 195] on div "Poisoned Claw" at bounding box center [227, 191] width 67 height 15
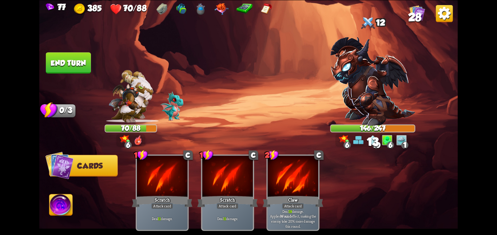
click at [77, 60] on button "End turn" at bounding box center [68, 62] width 45 height 21
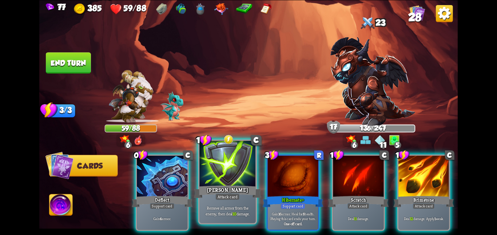
click at [224, 176] on div at bounding box center [227, 164] width 56 height 47
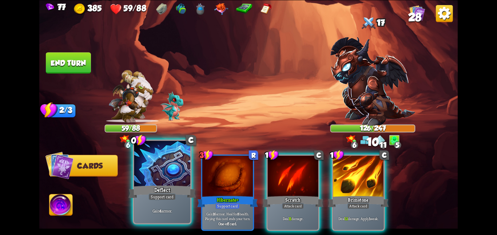
click at [172, 177] on div at bounding box center [162, 164] width 56 height 47
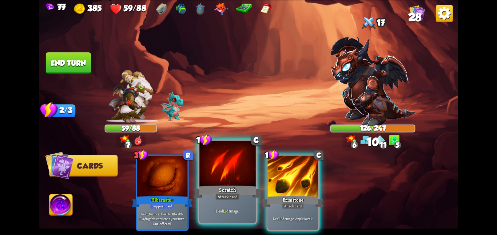
click at [253, 177] on div at bounding box center [227, 164] width 56 height 47
click at [268, 177] on div at bounding box center [293, 177] width 51 height 43
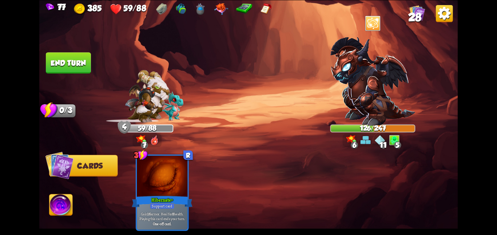
click at [57, 55] on button "End turn" at bounding box center [68, 63] width 46 height 22
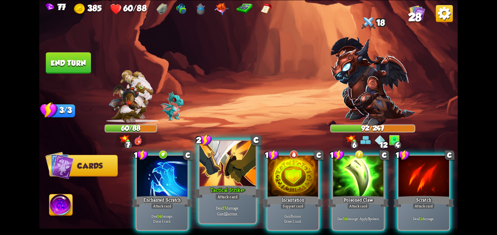
click at [239, 183] on div at bounding box center [227, 164] width 56 height 47
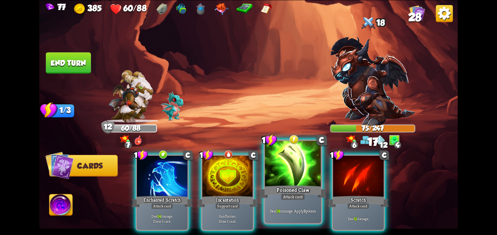
click at [307, 177] on div at bounding box center [293, 164] width 56 height 47
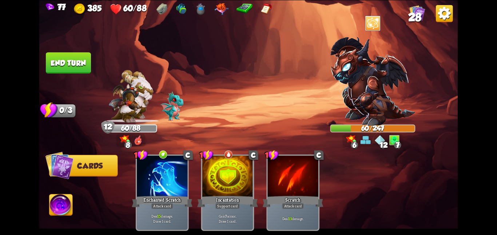
click at [57, 58] on button "End turn" at bounding box center [68, 63] width 46 height 22
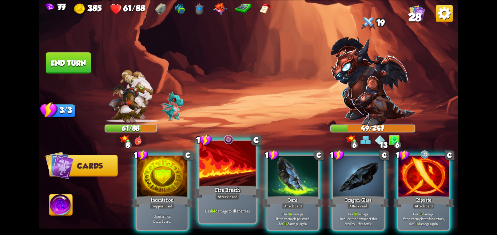
click at [223, 187] on div "Fire Breath" at bounding box center [227, 191] width 67 height 15
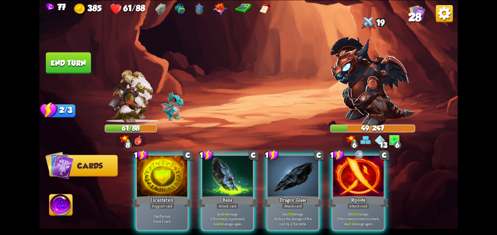
click at [223, 195] on div "Bane" at bounding box center [227, 201] width 61 height 13
click at [223, 187] on div "1 C Incantation Support card Gain 7 armor. Draw 1 card. 1 C Bane Attack card De…" at bounding box center [290, 183] width 335 height 105
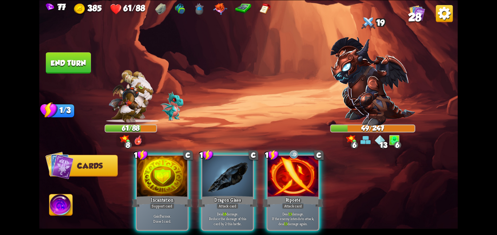
click at [223, 195] on div "Dragon Glass" at bounding box center [227, 201] width 61 height 13
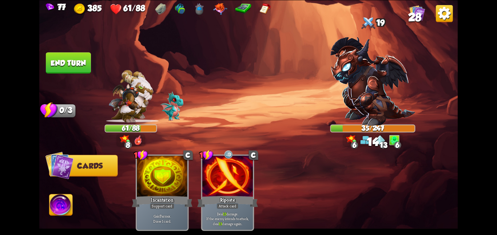
click at [223, 195] on div "Riposte" at bounding box center [227, 201] width 61 height 13
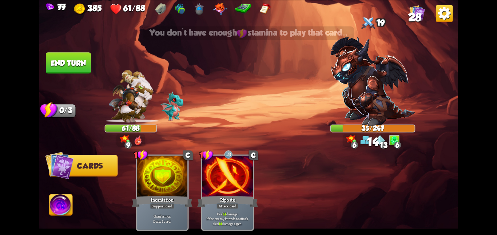
click at [78, 64] on button "End turn" at bounding box center [68, 62] width 46 height 21
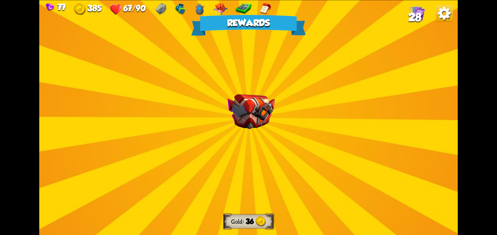
click at [246, 93] on div "Rewards Gold 36 Select a card 3 E Trample Attack card Deal 2 damage for every A…" at bounding box center [248, 117] width 418 height 235
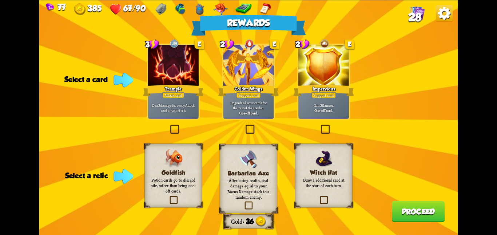
click at [168, 171] on h3 "Goldfish" at bounding box center [173, 172] width 47 height 7
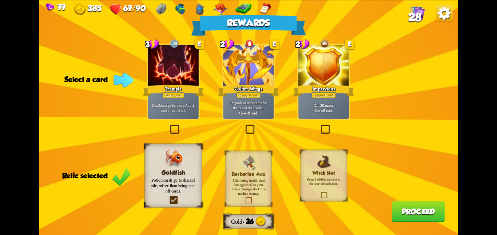
click at [190, 72] on div at bounding box center [173, 66] width 51 height 43
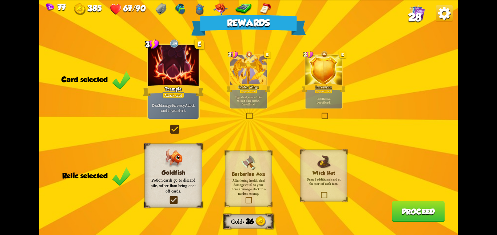
click at [406, 208] on button "Proceed" at bounding box center [418, 211] width 53 height 21
